Goal: Transaction & Acquisition: Purchase product/service

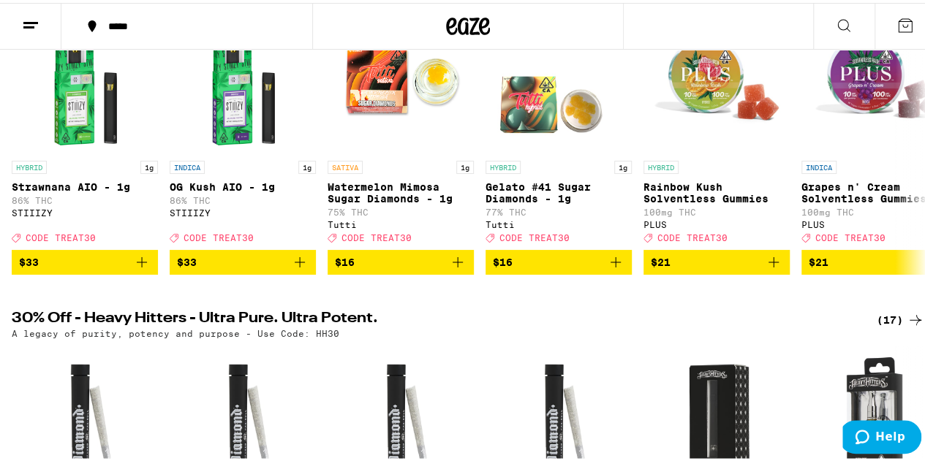
scroll to position [219, 0]
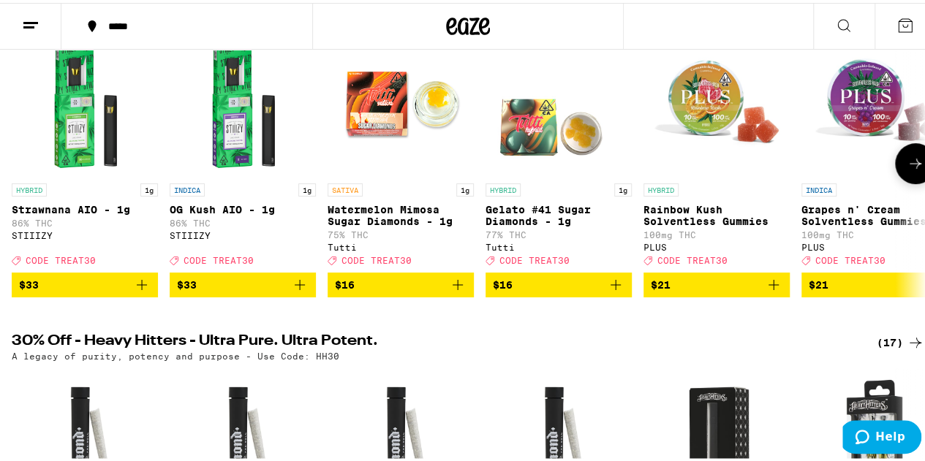
click at [906, 170] on icon at bounding box center [915, 161] width 18 height 18
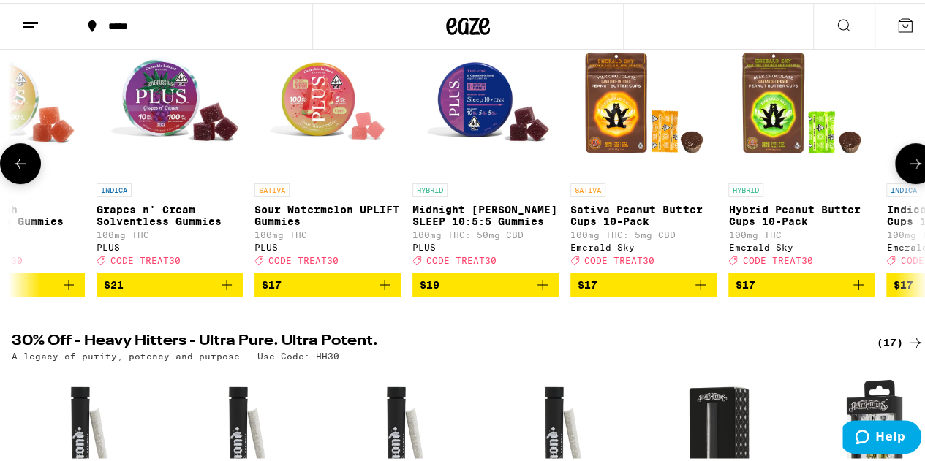
scroll to position [0, 742]
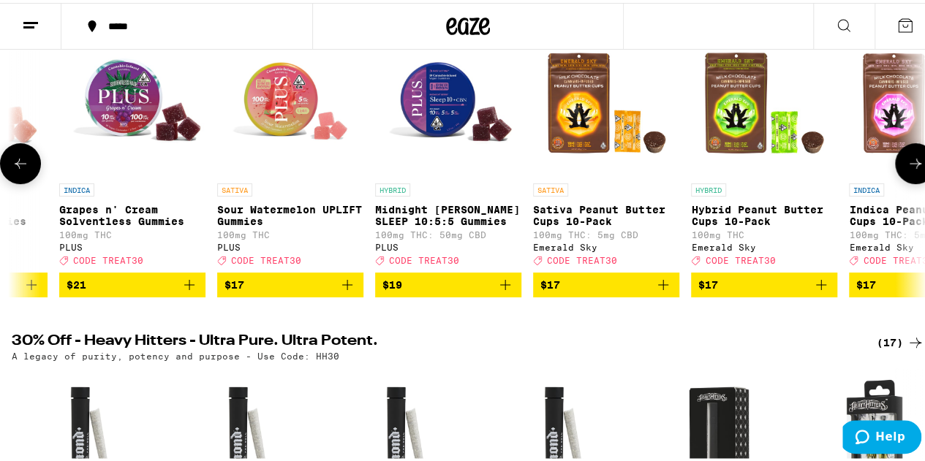
click at [906, 170] on icon at bounding box center [915, 161] width 18 height 18
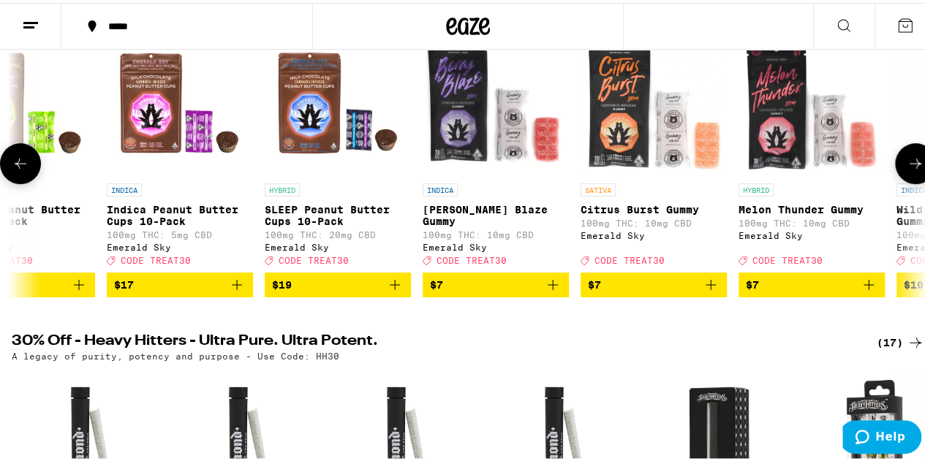
click at [906, 170] on icon at bounding box center [915, 161] width 18 height 18
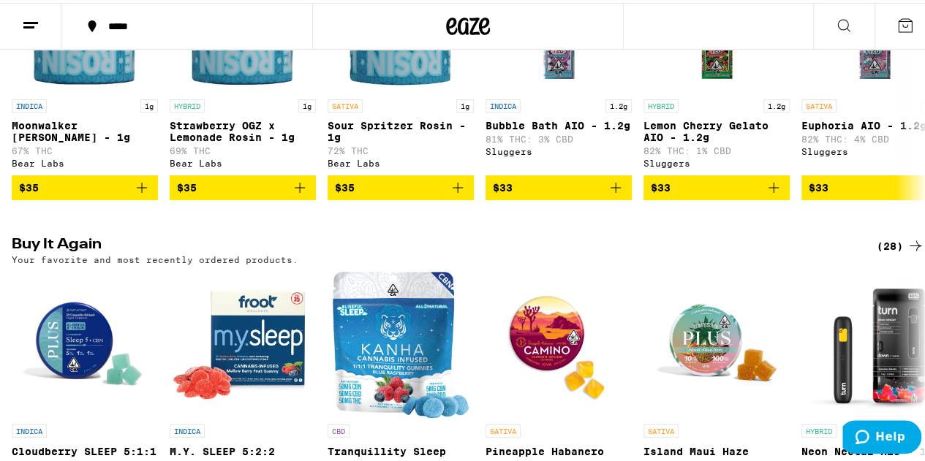
scroll to position [1535, 0]
